Goal: Contribute content: Add original content to the website for others to see

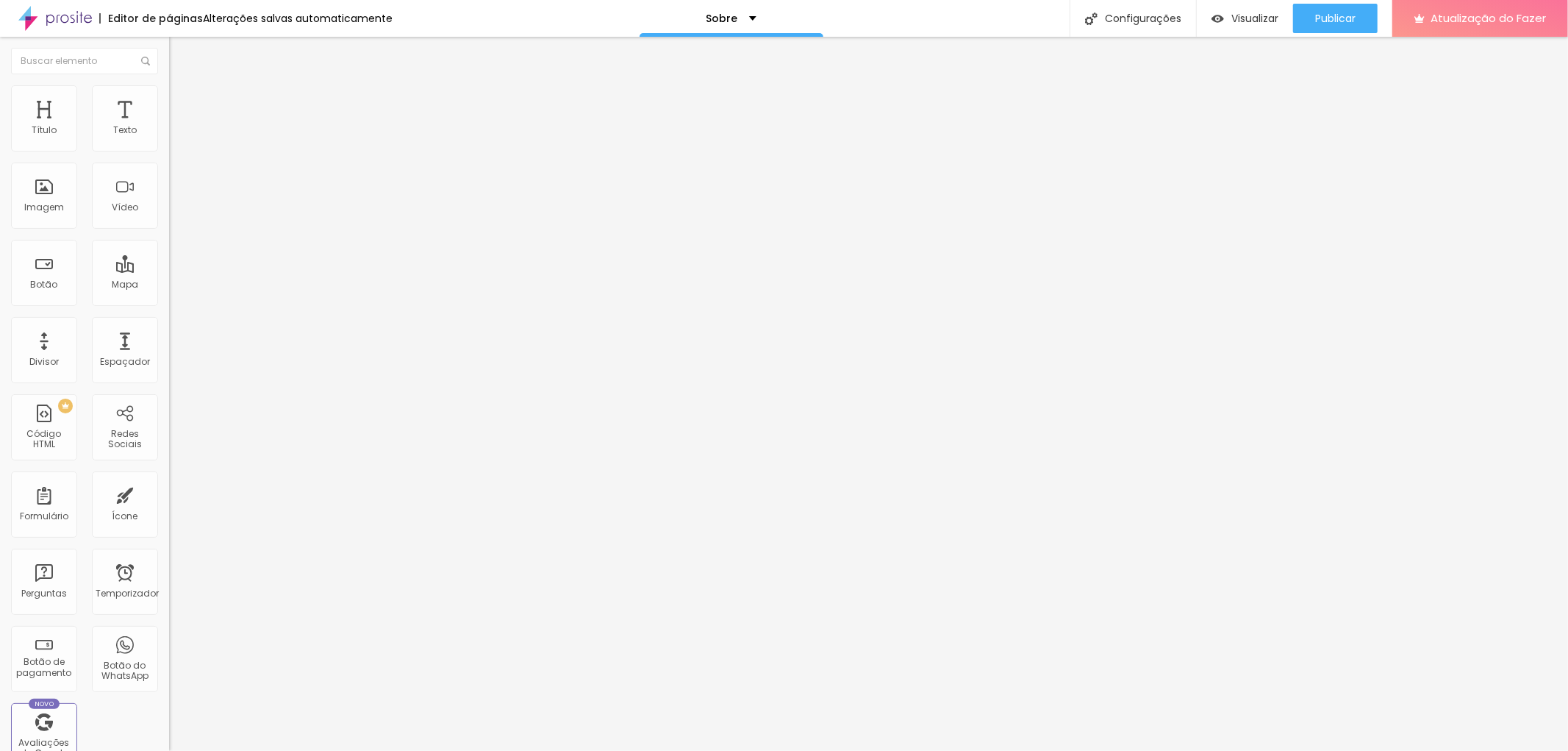
click at [178, 126] on font "Trocar imagem" at bounding box center [213, 120] width 71 height 12
click at [169, 125] on div "Trocar imagem" at bounding box center [253, 120] width 169 height 10
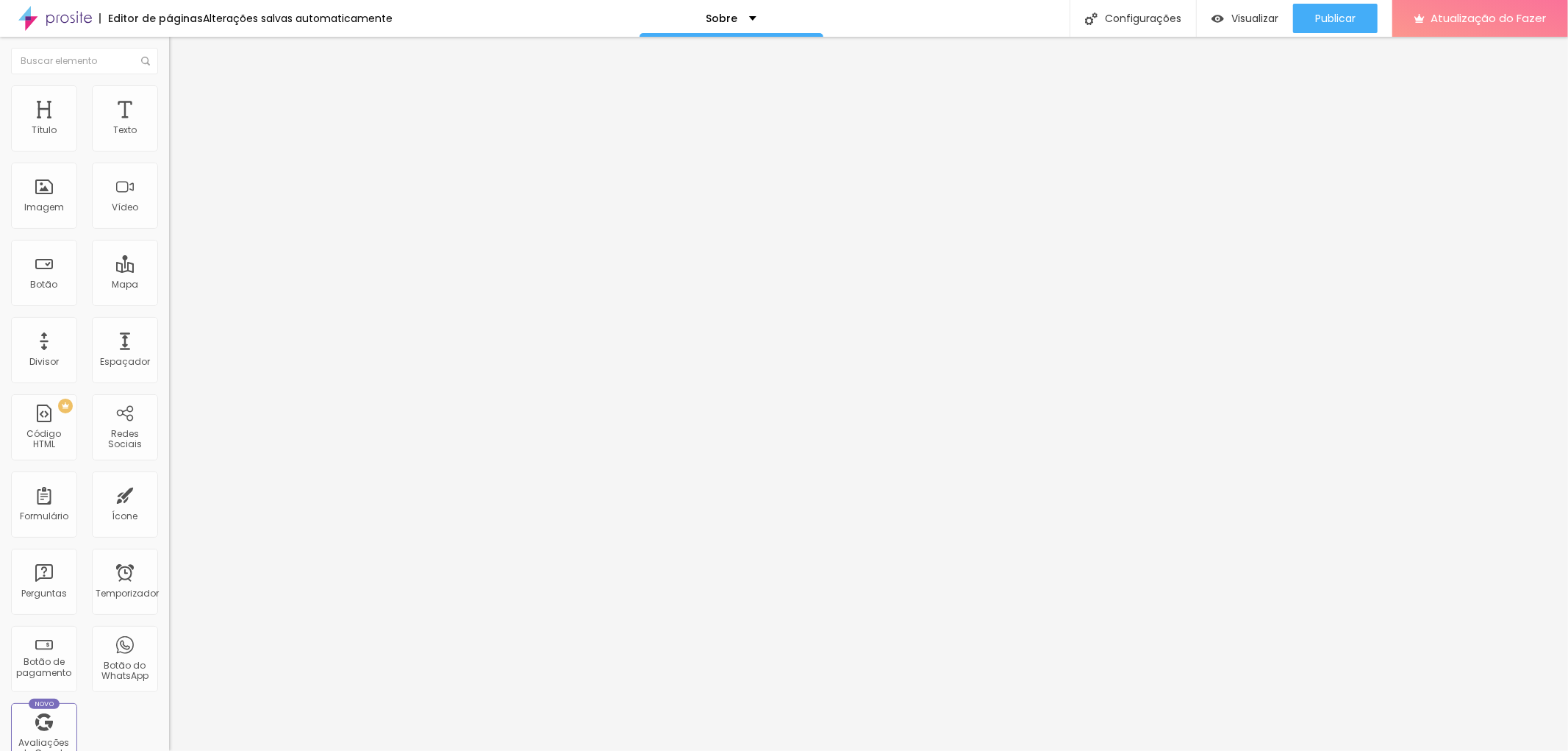
click at [169, 125] on div "Trocar imagem" at bounding box center [253, 120] width 169 height 10
click at [169, 135] on font "Descrição da imagem (Alt)" at bounding box center [231, 129] width 124 height 12
click at [178, 126] on font "Trocar imagem" at bounding box center [213, 120] width 71 height 12
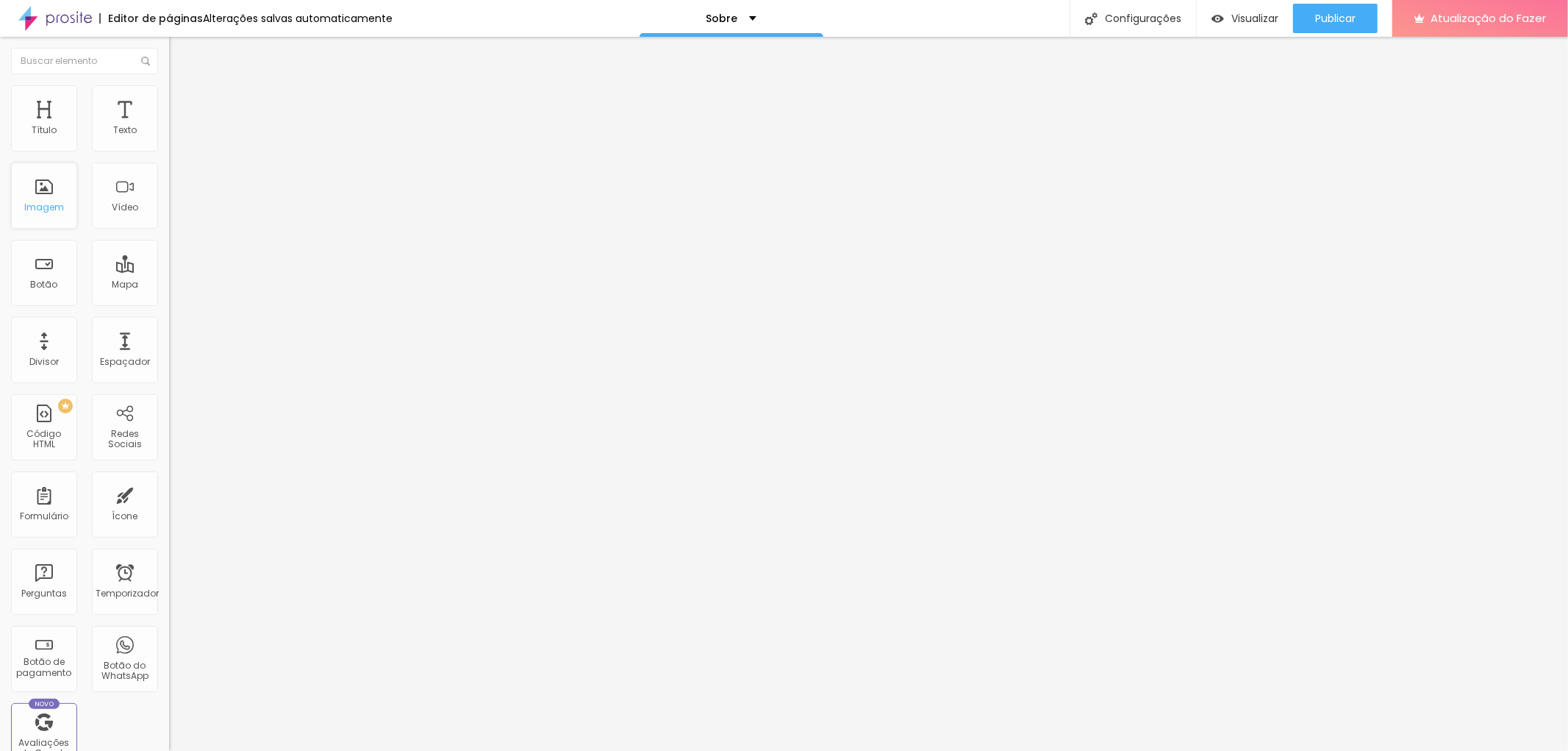
click at [40, 179] on div "Imagem" at bounding box center [44, 196] width 66 height 66
click at [54, 181] on div "Imagem" at bounding box center [44, 196] width 66 height 66
click at [44, 181] on div "Imagem" at bounding box center [44, 196] width 66 height 66
click at [59, 181] on div "Imagem" at bounding box center [44, 196] width 66 height 66
click at [169, 230] on font "Original" at bounding box center [186, 224] width 36 height 12
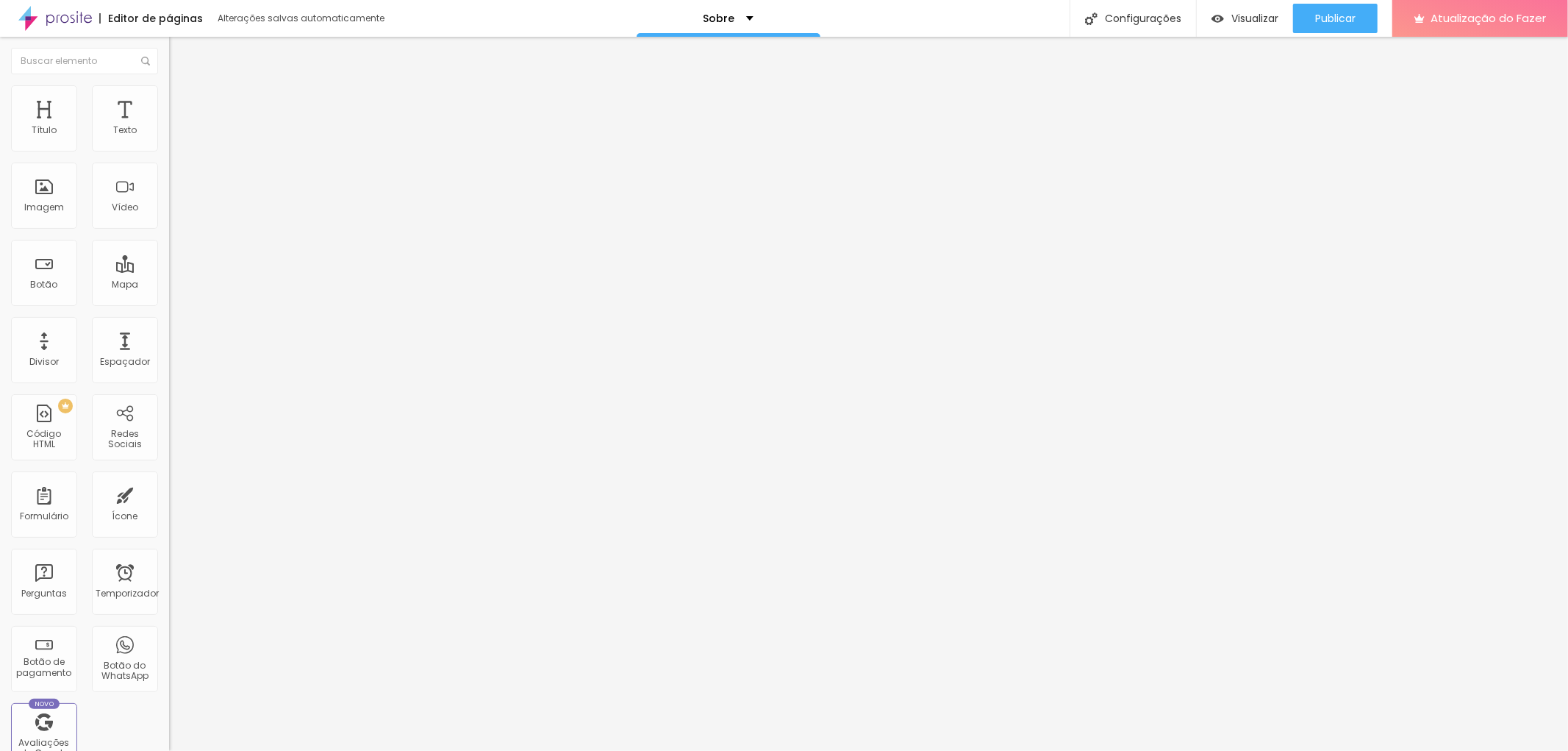
click at [169, 257] on span "Quadrado" at bounding box center [193, 250] width 48 height 12
drag, startPoint x: 1309, startPoint y: 20, endPoint x: 1302, endPoint y: 28, distance: 10.6
click at [1309, 19] on button "Publicar" at bounding box center [1335, 18] width 84 height 30
